Goal: Task Accomplishment & Management: Manage account settings

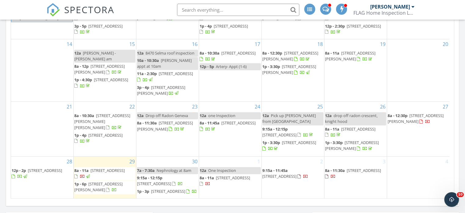
scroll to position [369, 0]
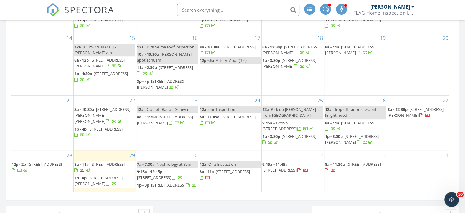
click at [103, 162] on span "990 N Pinecliff Dr, Flagstaff 86001" at bounding box center [108, 164] width 34 height 6
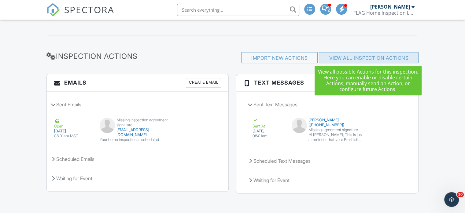
click at [334, 56] on link "View All Inspection Actions" at bounding box center [368, 58] width 79 height 6
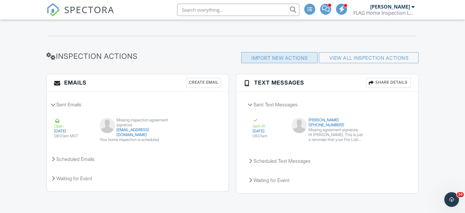
click at [275, 59] on div "Import New Actions" at bounding box center [279, 57] width 76 height 11
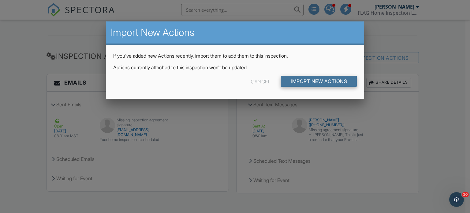
click at [292, 82] on input "Import New Actions" at bounding box center [319, 81] width 76 height 11
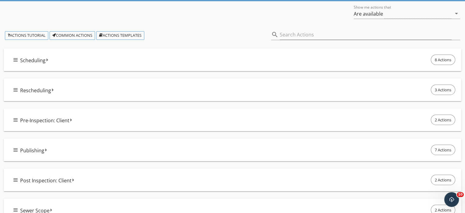
scroll to position [59, 0]
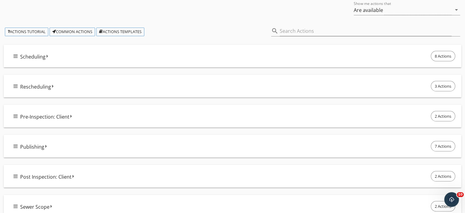
click at [58, 146] on div "Publishing 7 Actions" at bounding box center [234, 145] width 443 height 13
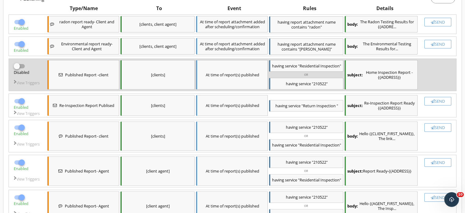
scroll to position [181, 0]
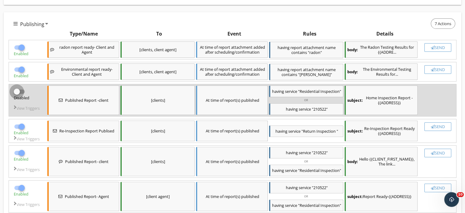
click at [19, 89] on div at bounding box center [17, 91] width 10 height 10
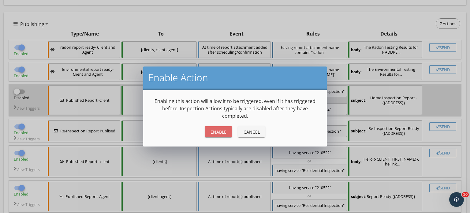
click at [222, 129] on div "Enable" at bounding box center [218, 131] width 17 height 6
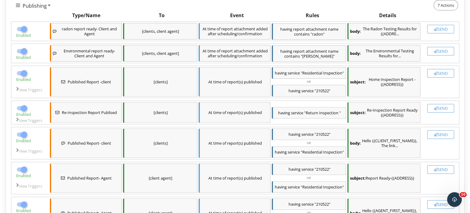
scroll to position [190, 0]
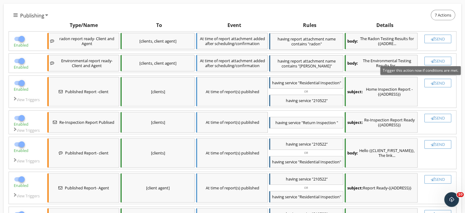
click at [436, 83] on div "Send" at bounding box center [437, 82] width 21 height 5
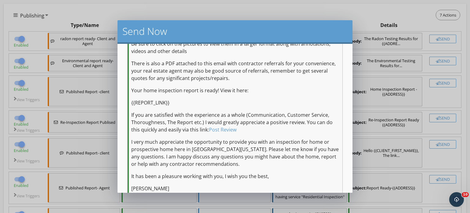
scroll to position [215, 0]
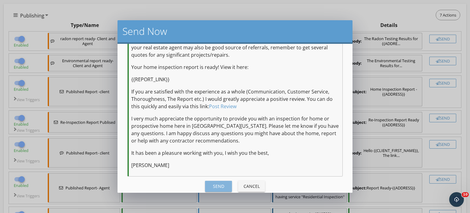
click at [221, 183] on div "Send" at bounding box center [218, 186] width 17 height 6
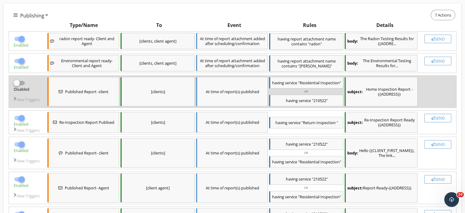
click at [291, 103] on span "having" at bounding box center [292, 101] width 12 height 6
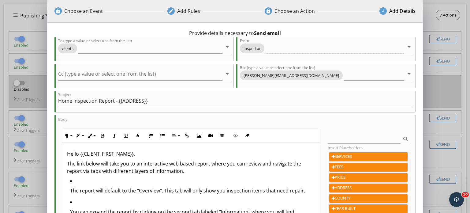
click at [431, 77] on div "lock Choose an Event edit Add Rules lock Choose an Action 4 Add Details 0 hours…" at bounding box center [235, 161] width 470 height 322
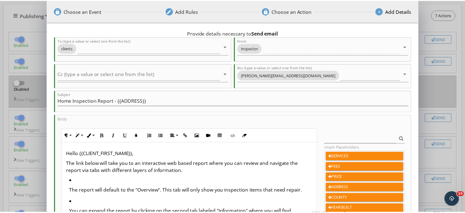
scroll to position [108, 0]
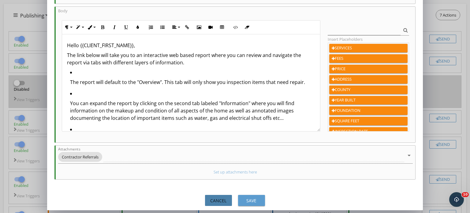
click at [221, 198] on div "Cancel" at bounding box center [218, 200] width 17 height 6
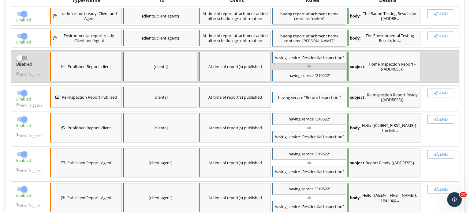
scroll to position [213, 0]
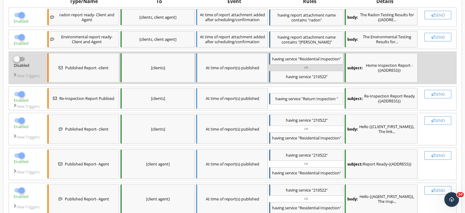
click at [304, 70] on div "OR" at bounding box center [306, 67] width 74 height 5
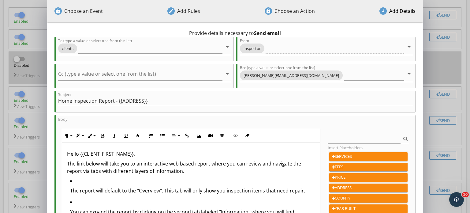
scroll to position [108, 0]
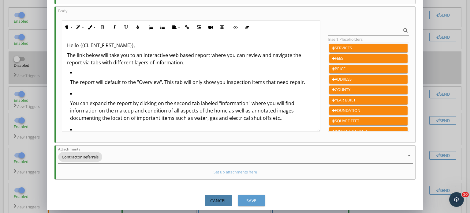
click at [217, 200] on div "Cancel" at bounding box center [218, 200] width 17 height 6
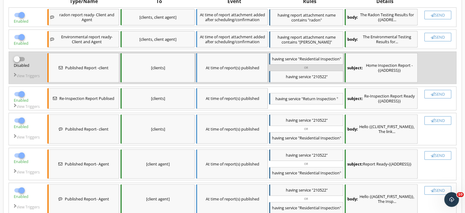
click at [86, 68] on span "Published Report -client" at bounding box center [86, 67] width 43 height 5
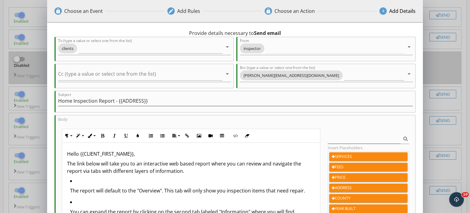
click at [440, 65] on div "lock Choose an Event edit Add Rules lock Choose an Action 4 Add Details 0 hours…" at bounding box center [235, 161] width 470 height 322
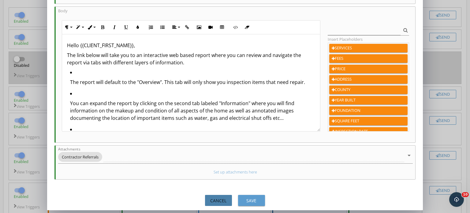
click at [221, 197] on div "Cancel" at bounding box center [218, 200] width 17 height 6
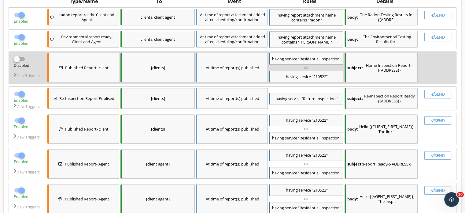
click at [299, 79] on span "service" at bounding box center [305, 77] width 12 height 6
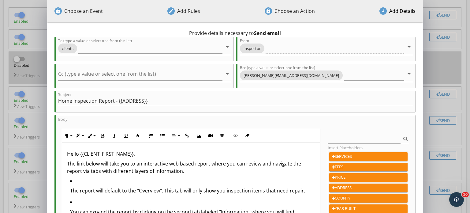
click at [459, 50] on div "lock Choose an Event edit Add Rules lock Choose an Action 4 Add Details 0 hours…" at bounding box center [235, 161] width 470 height 322
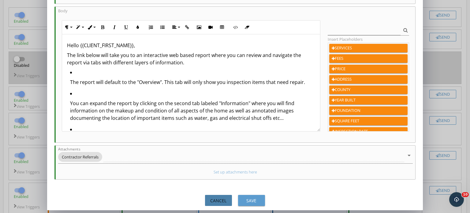
click at [213, 195] on button "Cancel" at bounding box center [218, 199] width 27 height 11
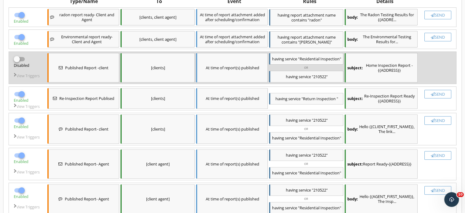
click at [16, 58] on div at bounding box center [17, 59] width 10 height 10
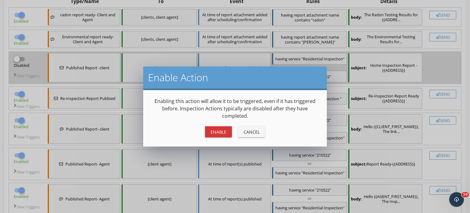
click at [215, 132] on div "Enable" at bounding box center [218, 131] width 17 height 6
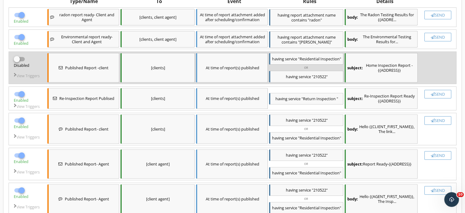
checkbox input "true"
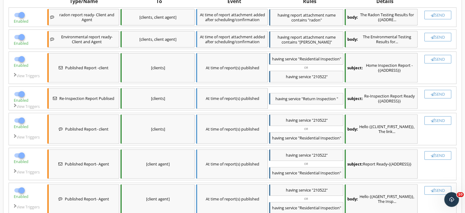
click at [321, 79] on span ""210522"" at bounding box center [320, 77] width 16 height 6
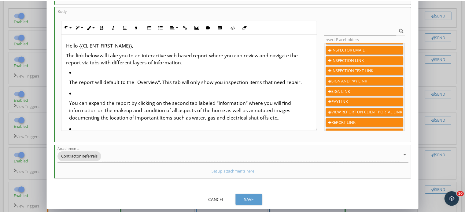
scroll to position [49, 0]
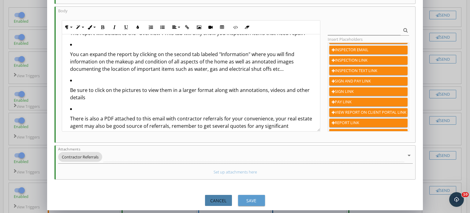
click at [215, 200] on div "Cancel" at bounding box center [218, 200] width 17 height 6
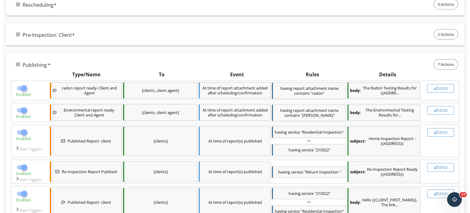
scroll to position [144, 0]
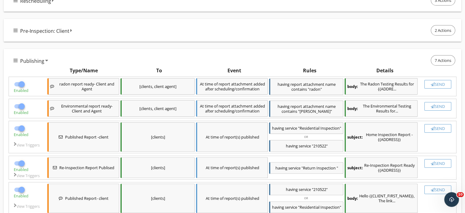
click at [100, 142] on div "Published Report -client" at bounding box center [83, 136] width 72 height 29
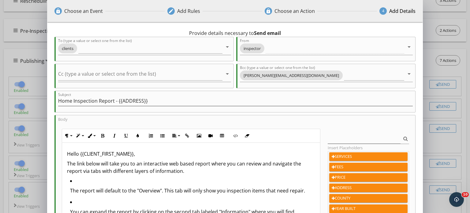
click at [290, 153] on p "Hello {{CLIENT_FIRST_NAME}}," at bounding box center [191, 153] width 248 height 7
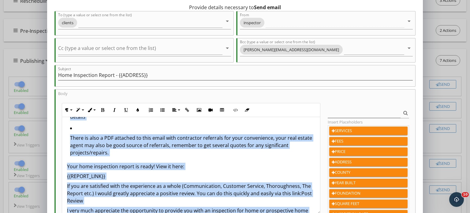
scroll to position [108, 0]
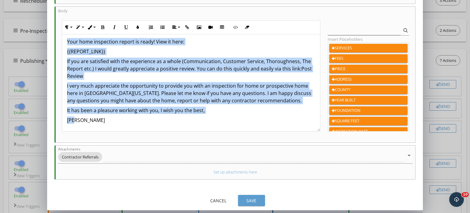
drag, startPoint x: 66, startPoint y: 150, endPoint x: 224, endPoint y: 117, distance: 161.2
click at [224, 117] on div "Hello {{CLIENT_FIRST_NAME}}, The link below will take you to an interactive web…" at bounding box center [191, 5] width 258 height 251
copy div "Hello {{CLIENT_FIRST_NAME}}, The link below will take you to an interactive web…"
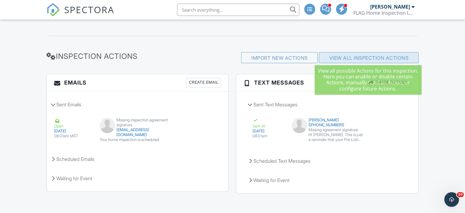
click at [360, 55] on link "View All Inspection Actions" at bounding box center [368, 58] width 79 height 6
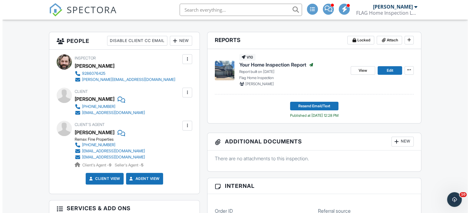
scroll to position [119, 0]
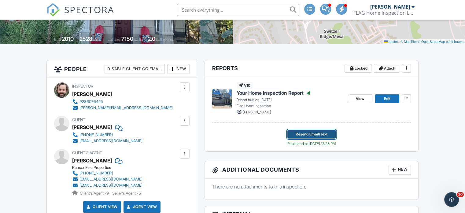
click at [327, 130] on button "Resend Email/Text" at bounding box center [311, 134] width 48 height 9
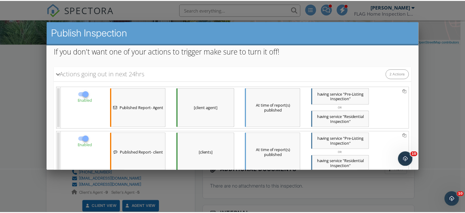
scroll to position [56, 0]
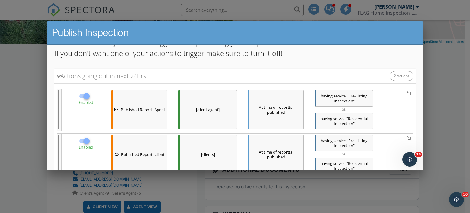
click at [431, 84] on div at bounding box center [235, 102] width 470 height 266
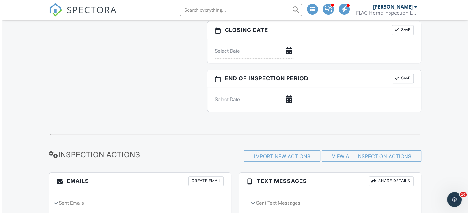
scroll to position [644, 0]
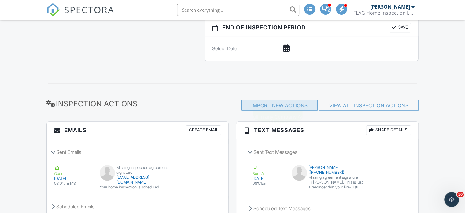
click at [261, 100] on div "Import New Actions" at bounding box center [279, 104] width 76 height 11
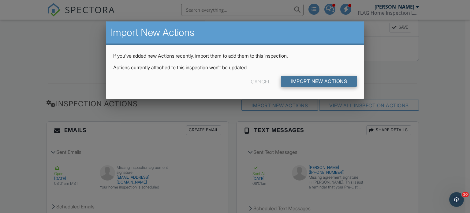
click at [293, 80] on input "Import New Actions" at bounding box center [319, 81] width 76 height 11
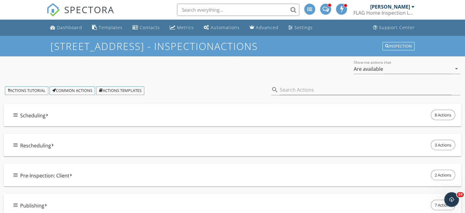
scroll to position [23, 0]
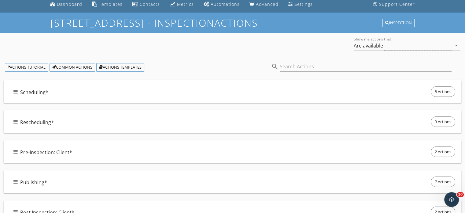
click at [44, 182] on div "Publishing 7 Actions" at bounding box center [234, 181] width 443 height 13
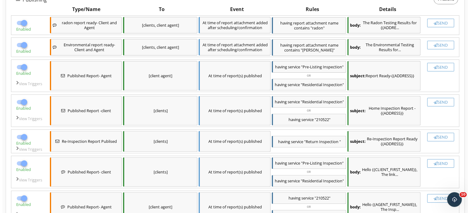
scroll to position [206, 0]
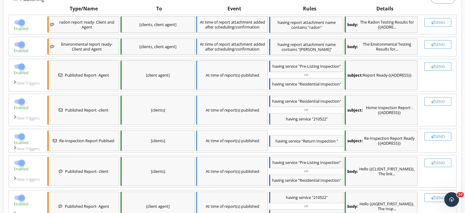
click at [23, 123] on div "View Triggers" at bounding box center [27, 119] width 35 height 9
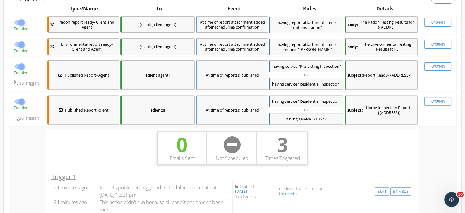
click at [23, 123] on div "View Triggers" at bounding box center [27, 119] width 35 height 9
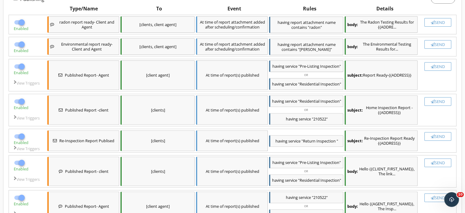
click at [292, 107] on div "having service "Residential Inspection"" at bounding box center [306, 101] width 74 height 12
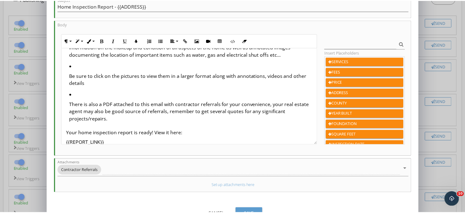
scroll to position [73, 0]
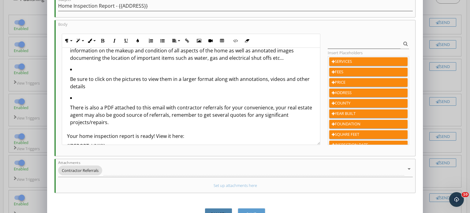
click at [217, 212] on div "Cancel" at bounding box center [218, 213] width 17 height 6
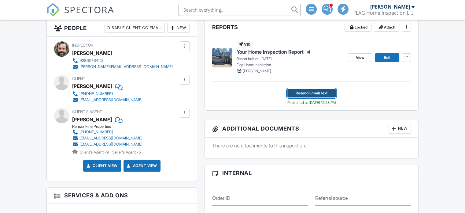
click at [305, 90] on span "Resend Email/Text" at bounding box center [312, 93] width 32 height 6
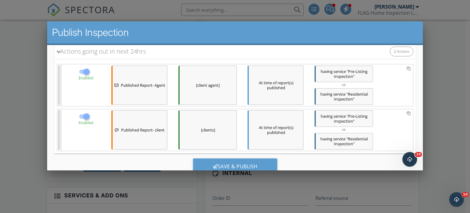
scroll to position [98, 0]
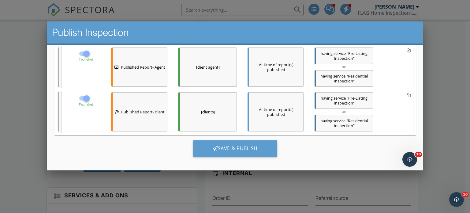
click at [192, 110] on div "[clients]" at bounding box center [207, 111] width 58 height 39
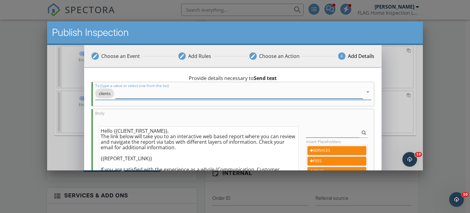
click at [153, 93] on input "To (type a value or select one from the list)" at bounding box center [238, 93] width 247 height 10
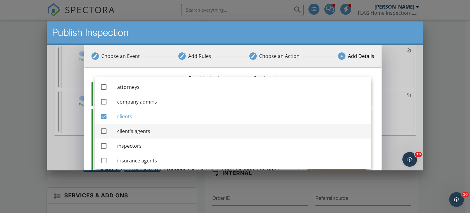
click at [100, 132] on div at bounding box center [103, 130] width 10 height 10
checkbox input "true"
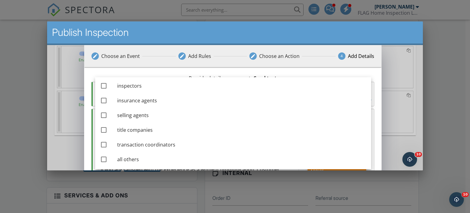
scroll to position [4, 0]
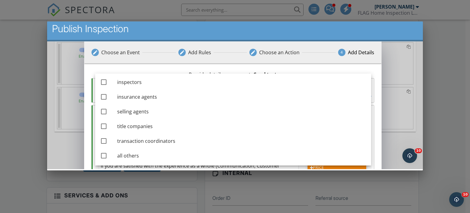
click at [392, 75] on div "edit Choose an Event edit Add Rules edit Choose an Action 4 Add Details 0 hours…" at bounding box center [235, 160] width 376 height 238
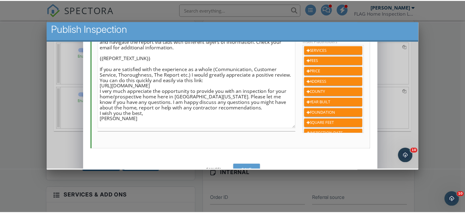
scroll to position [110, 0]
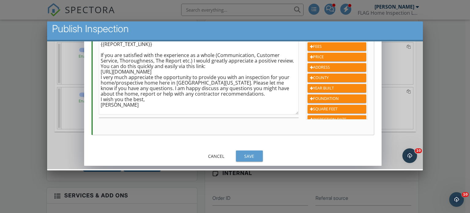
click at [256, 156] on div "Save" at bounding box center [248, 155] width 17 height 6
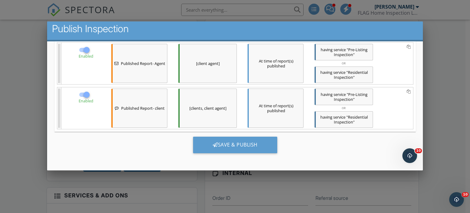
click at [343, 183] on div at bounding box center [235, 102] width 470 height 266
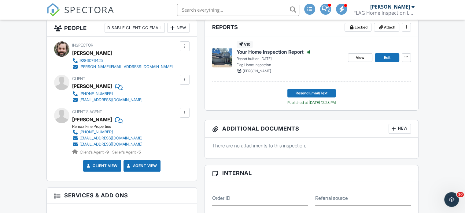
scroll to position [0, 0]
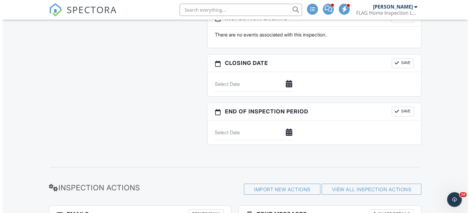
scroll to position [691, 0]
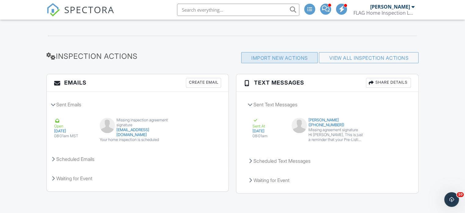
click at [246, 57] on div "Import New Actions" at bounding box center [279, 57] width 76 height 11
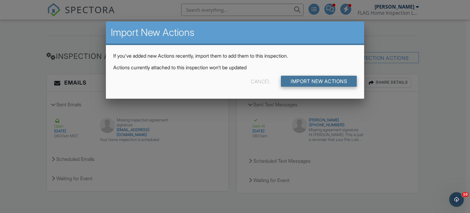
click at [292, 87] on input "Import New Actions" at bounding box center [319, 81] width 76 height 11
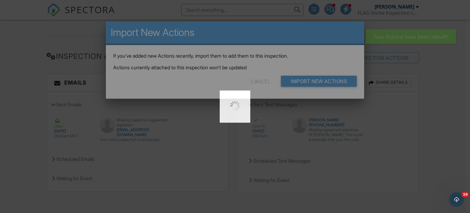
click at [297, 81] on div at bounding box center [235, 106] width 470 height 213
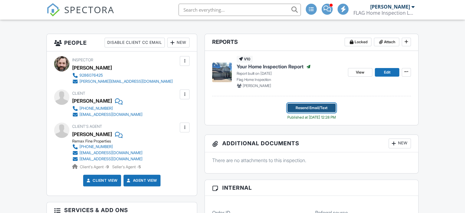
click at [310, 106] on span "Resend Email/Text" at bounding box center [312, 108] width 32 height 6
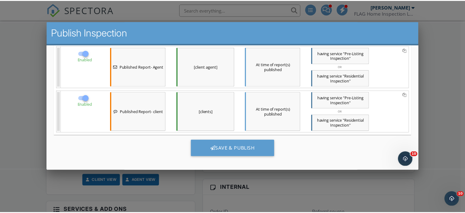
scroll to position [98, 0]
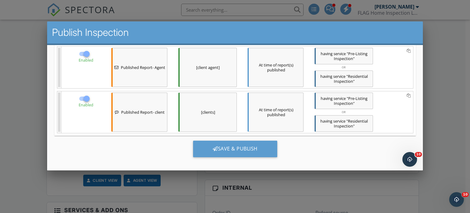
click at [7, 149] on div at bounding box center [235, 102] width 470 height 266
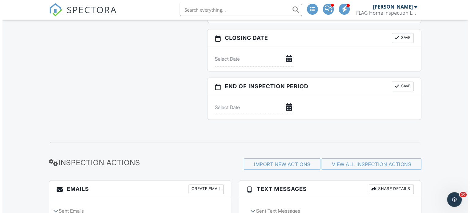
scroll to position [587, 0]
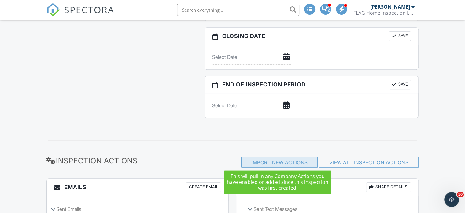
click at [287, 164] on div "Import New Actions" at bounding box center [279, 161] width 76 height 11
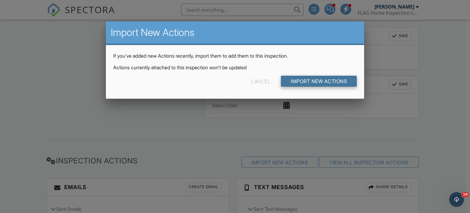
click at [310, 81] on input "Import New Actions" at bounding box center [319, 81] width 76 height 11
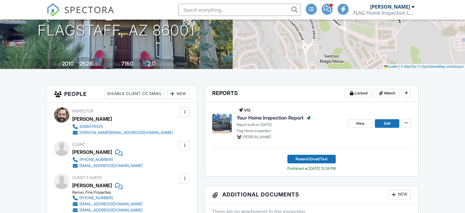
scroll to position [94, 0]
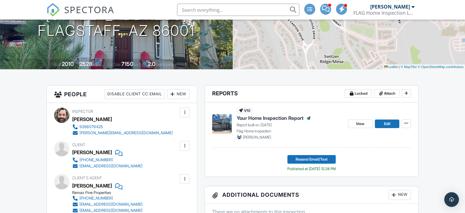
click at [309, 165] on div "Resend Email/Text Published at 09/29/2025 12:28 PM" at bounding box center [311, 163] width 48 height 17
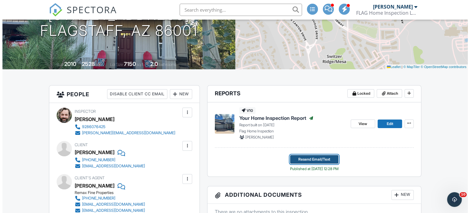
scroll to position [0, 0]
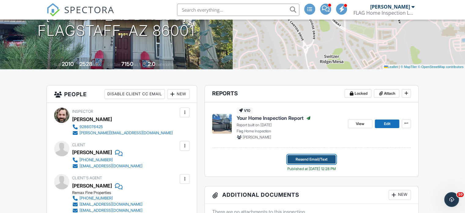
click at [315, 160] on span "Resend Email/Text" at bounding box center [312, 159] width 32 height 6
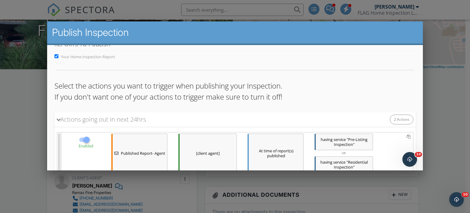
scroll to position [7, 0]
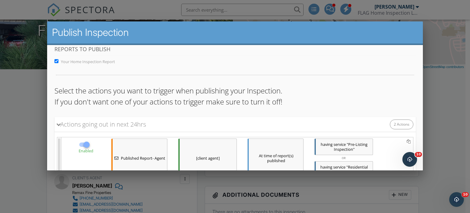
click at [465, 112] on div at bounding box center [235, 102] width 470 height 266
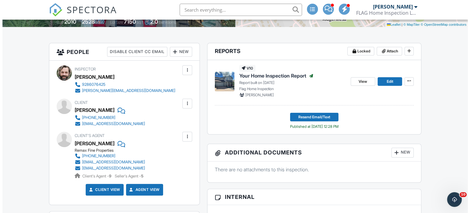
scroll to position [139, 0]
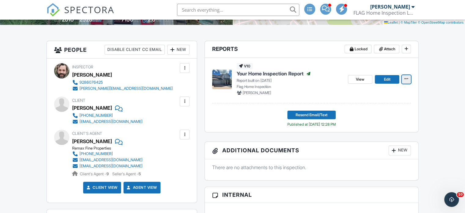
click at [406, 76] on icon at bounding box center [407, 78] width 4 height 4
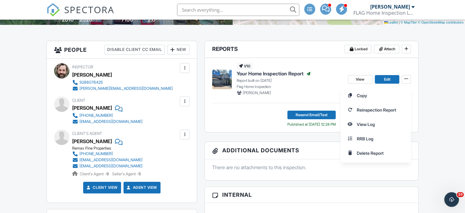
click at [438, 109] on div "Copy Reinspection Report View Log RRB Log Delete Report" at bounding box center [403, 124] width 124 height 77
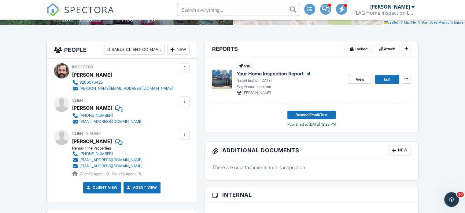
click at [320, 115] on span "Resend Email/Text" at bounding box center [312, 115] width 32 height 6
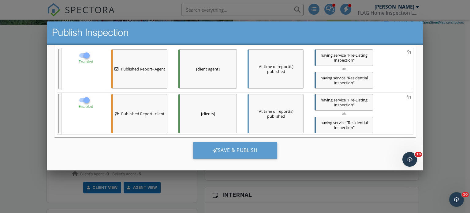
scroll to position [98, 0]
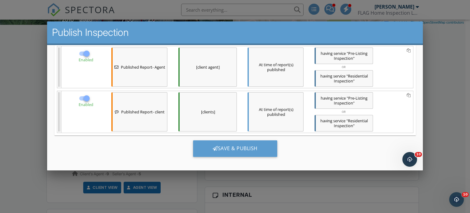
click at [83, 97] on div at bounding box center [86, 98] width 10 height 10
checkbox input "false"
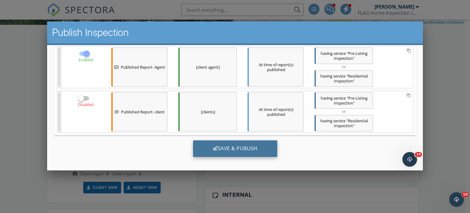
click at [216, 148] on div "Save & Publish" at bounding box center [235, 148] width 84 height 17
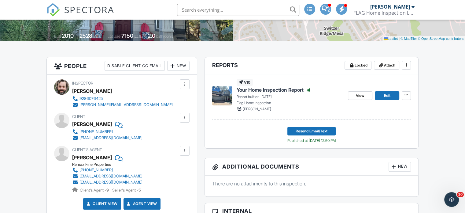
scroll to position [142, 0]
